Goal: Find specific page/section: Find specific page/section

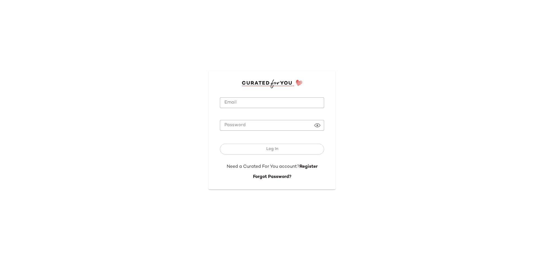
type input "**********"
click at [238, 107] on input "**********" at bounding box center [272, 102] width 104 height 11
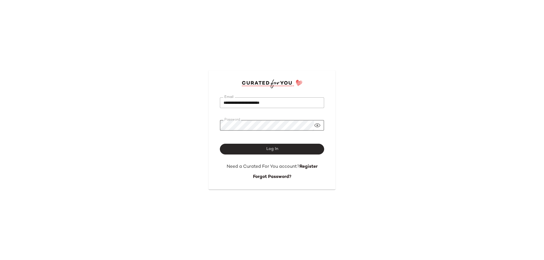
click at [253, 147] on button "Log In" at bounding box center [272, 149] width 104 height 11
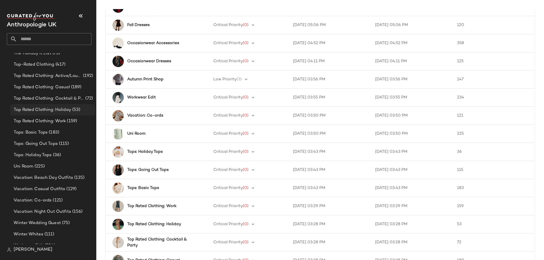
scroll to position [500, 0]
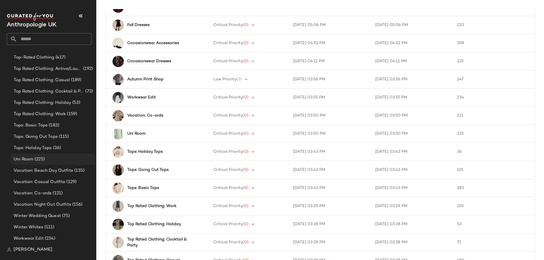
click at [32, 157] on span "Uni Room" at bounding box center [24, 159] width 20 height 7
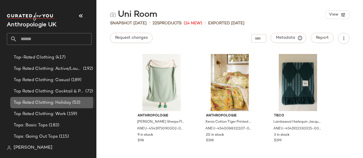
click at [46, 101] on span "Top Rated Clothing: Holiday" at bounding box center [43, 103] width 58 height 7
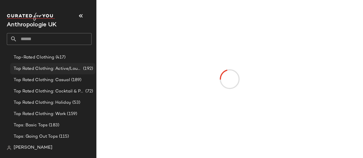
click at [43, 74] on div "Top Rated Clothing: Active/Lounge/Sport (192)" at bounding box center [52, 68] width 85 height 11
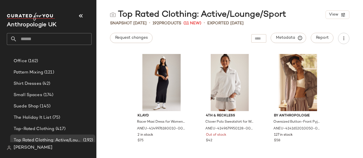
scroll to position [429, 0]
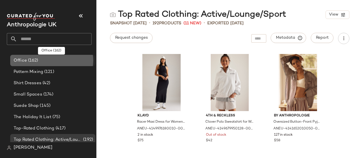
click at [33, 57] on div "Office (162)" at bounding box center [52, 60] width 85 height 11
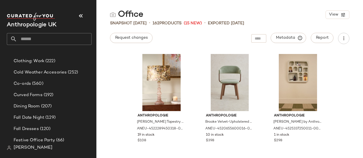
scroll to position [179, 0]
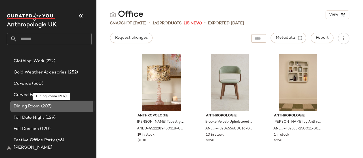
click at [38, 107] on span "Dining Room" at bounding box center [27, 106] width 26 height 7
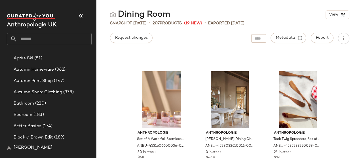
scroll to position [35, 0]
click at [33, 105] on span "Bathroom" at bounding box center [24, 103] width 20 height 7
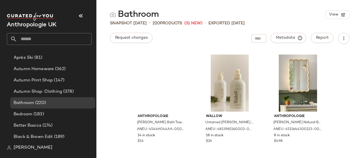
scroll to position [222, 0]
